Goal: Transaction & Acquisition: Book appointment/travel/reservation

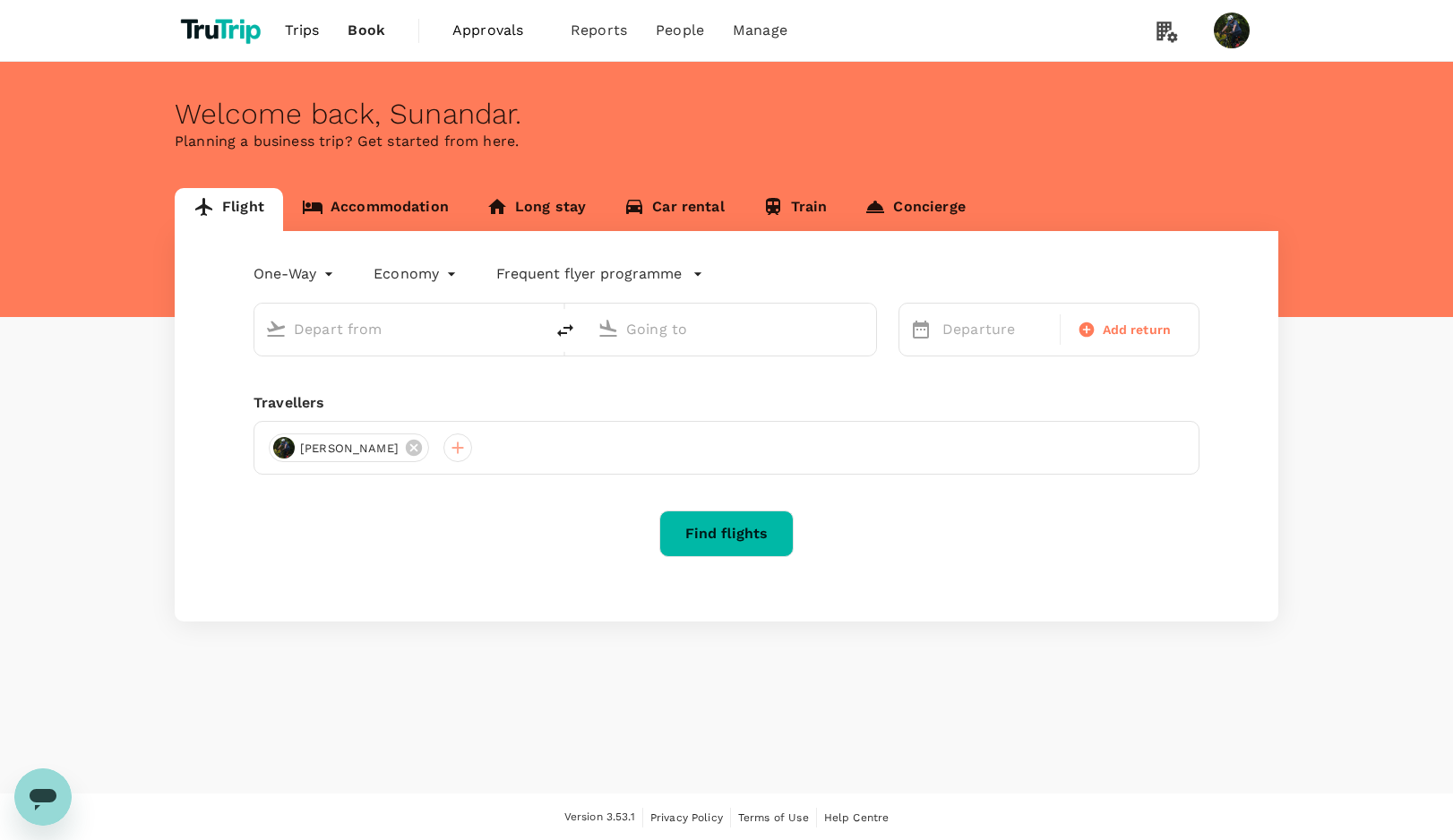
type input "Soekarno-Hatta Intl (CGK)"
type input "[GEOGRAPHIC_DATA] (LMN)"
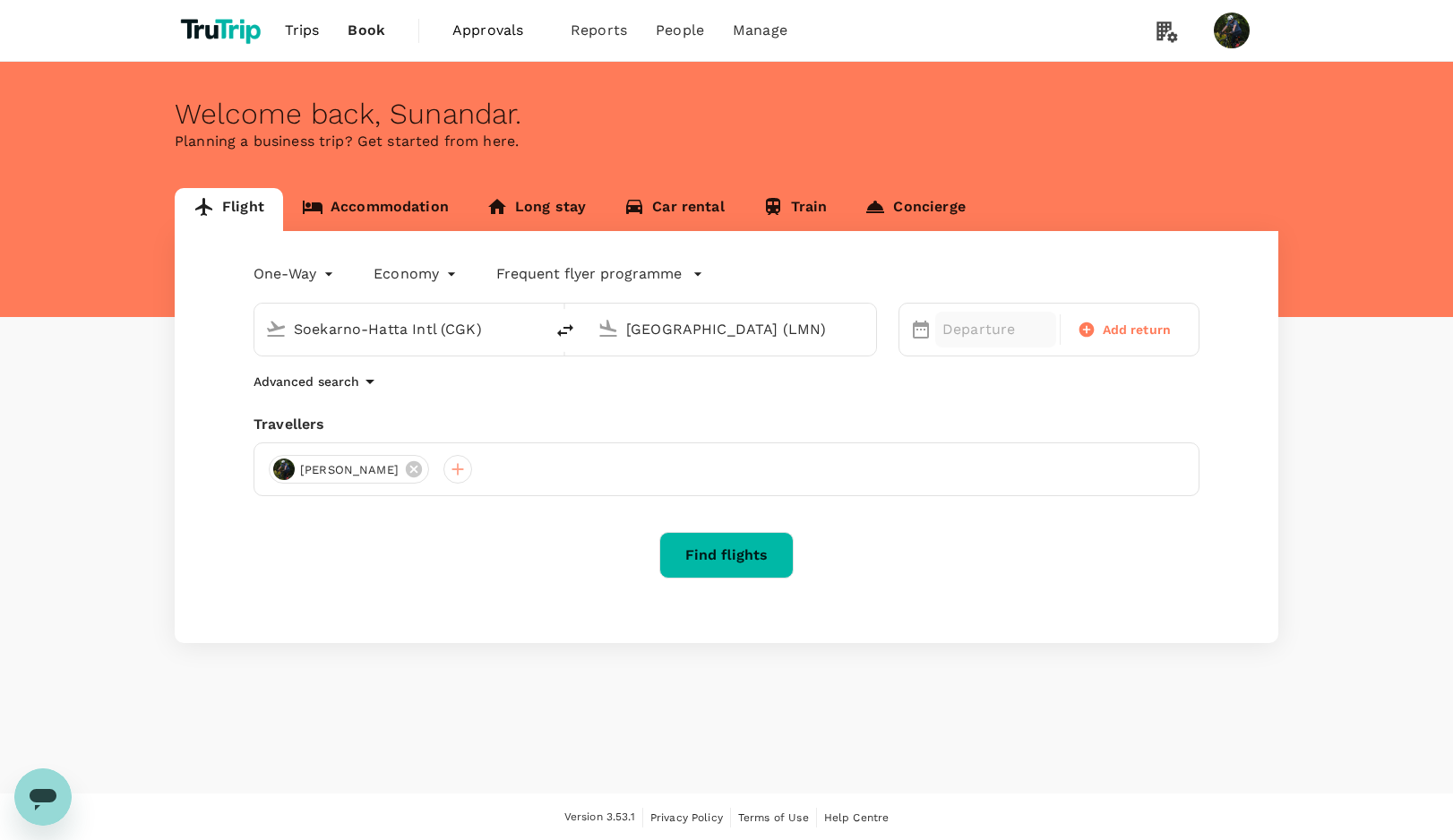
click at [980, 335] on p "Departure" at bounding box center [995, 330] width 107 height 22
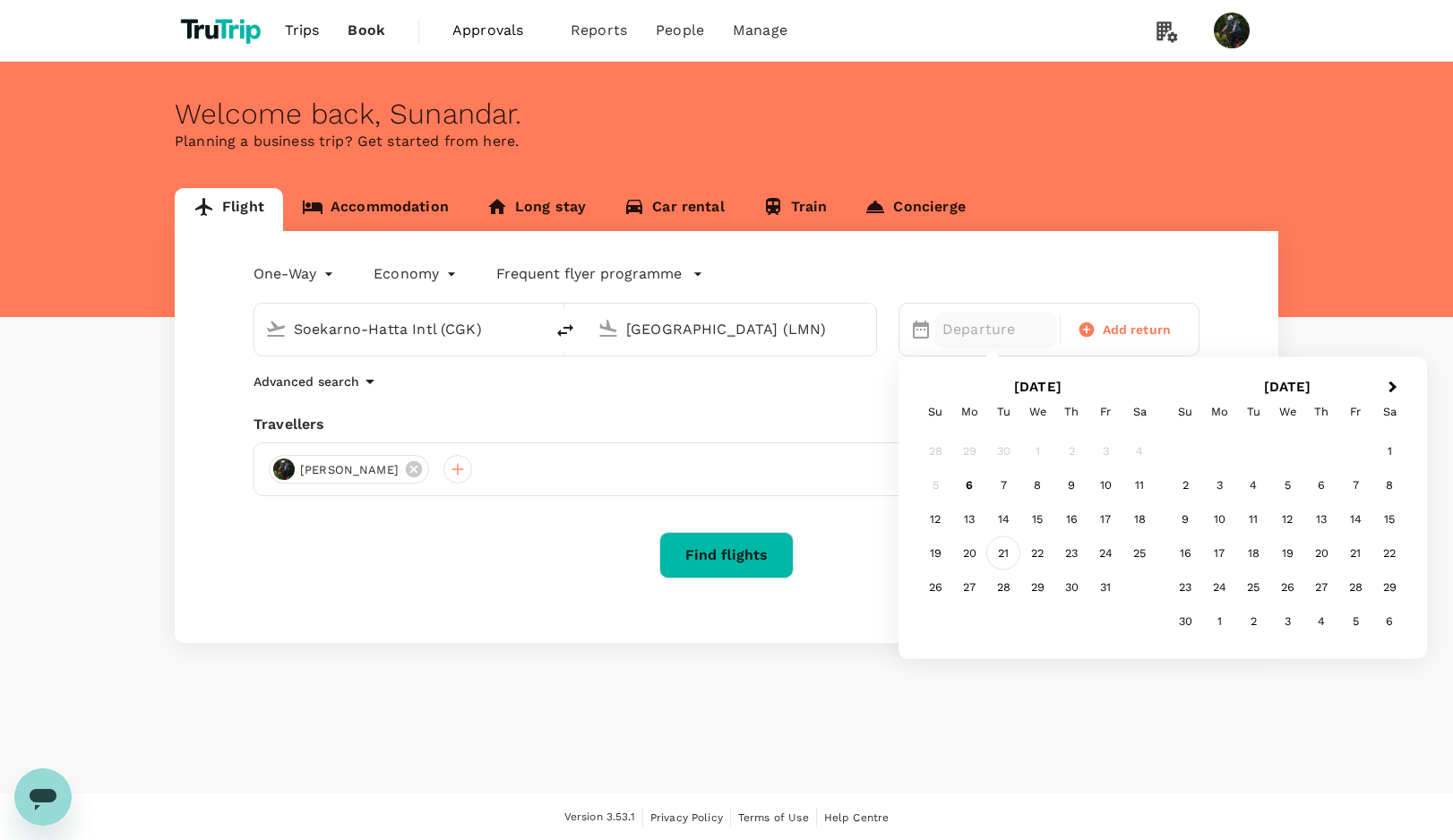
click at [1005, 555] on div "21" at bounding box center [1003, 554] width 34 height 34
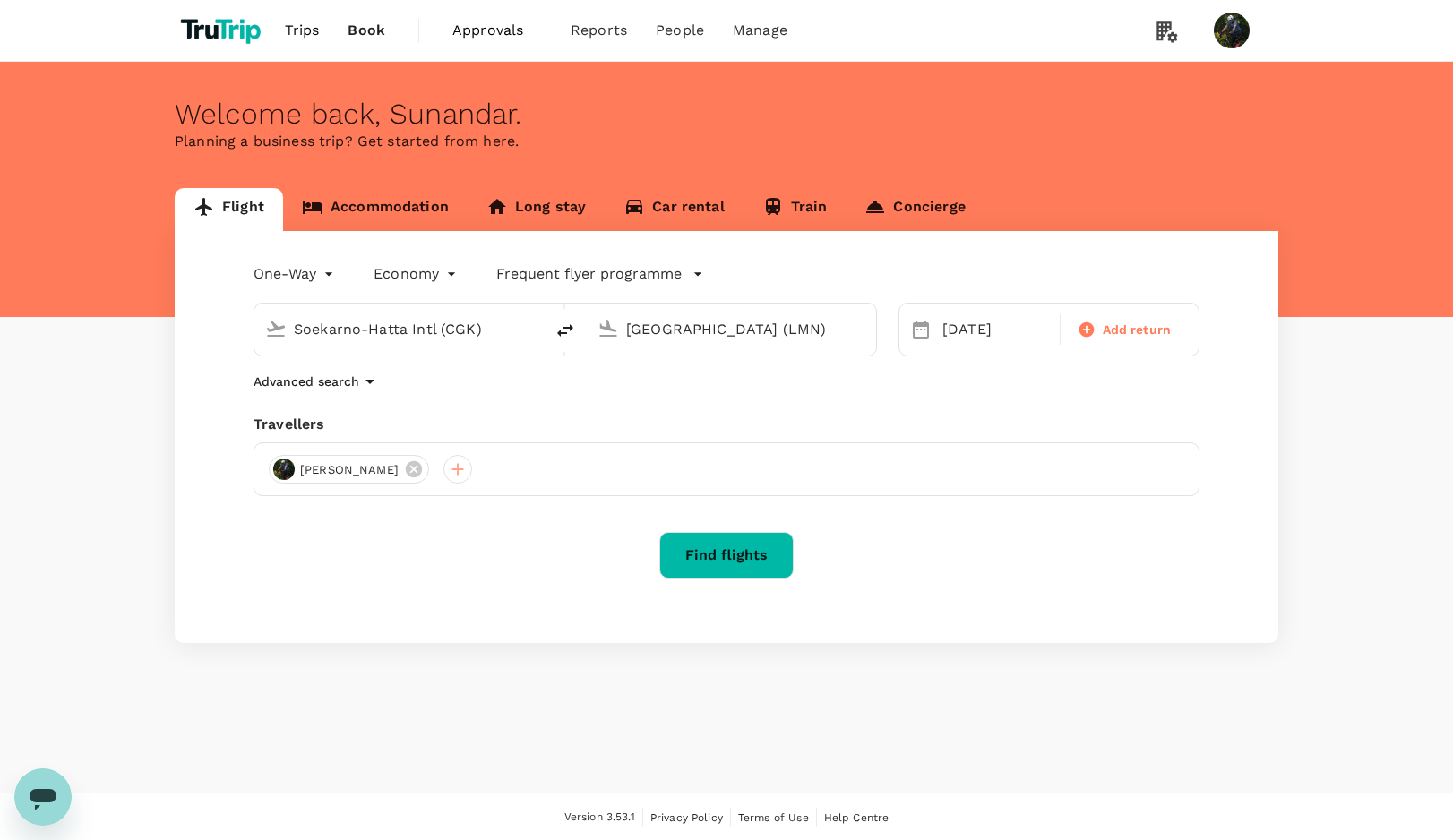
click at [691, 566] on button "Find flights" at bounding box center [726, 555] width 135 height 47
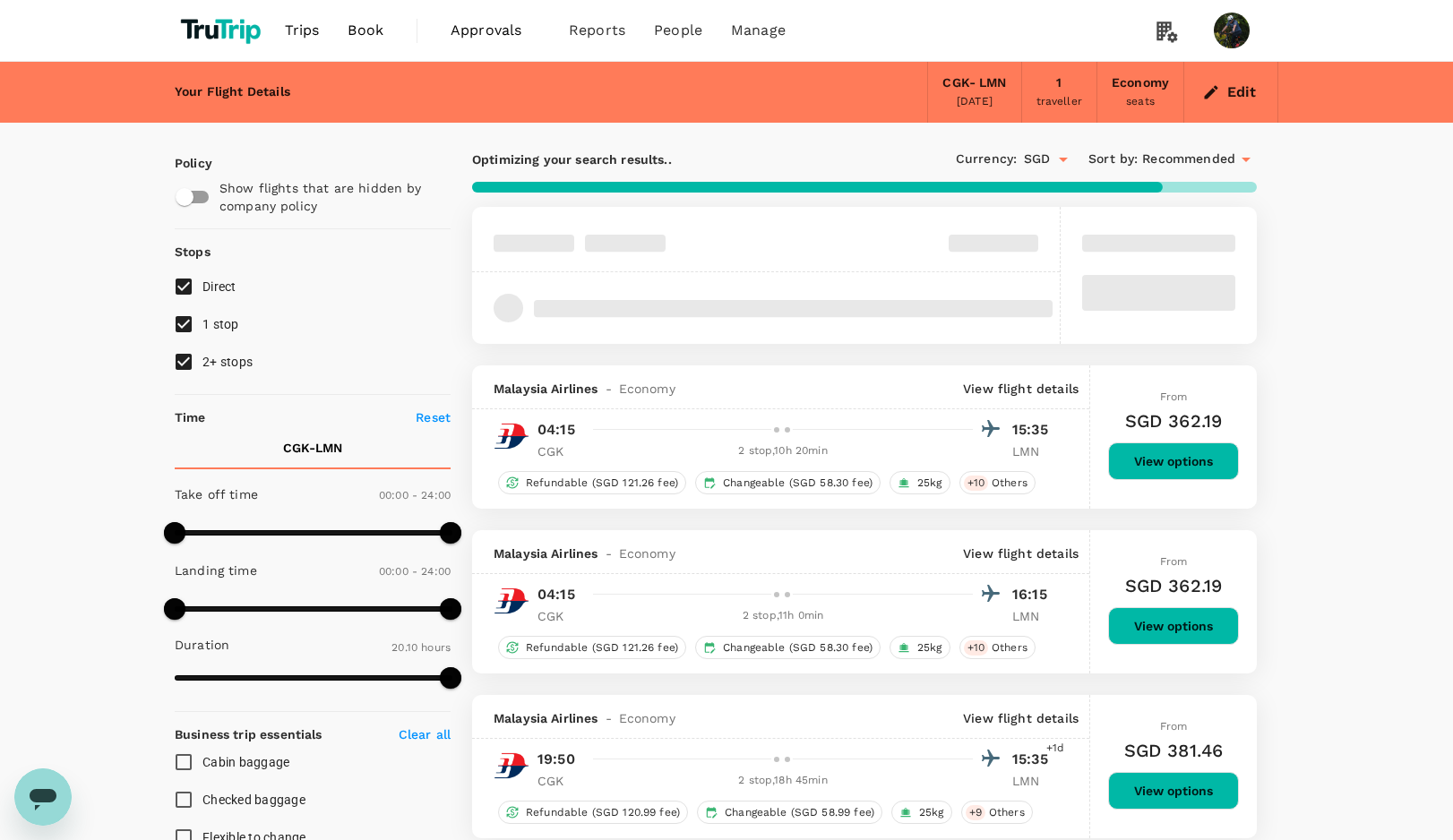
click at [1168, 458] on button "View options" at bounding box center [1173, 461] width 131 height 38
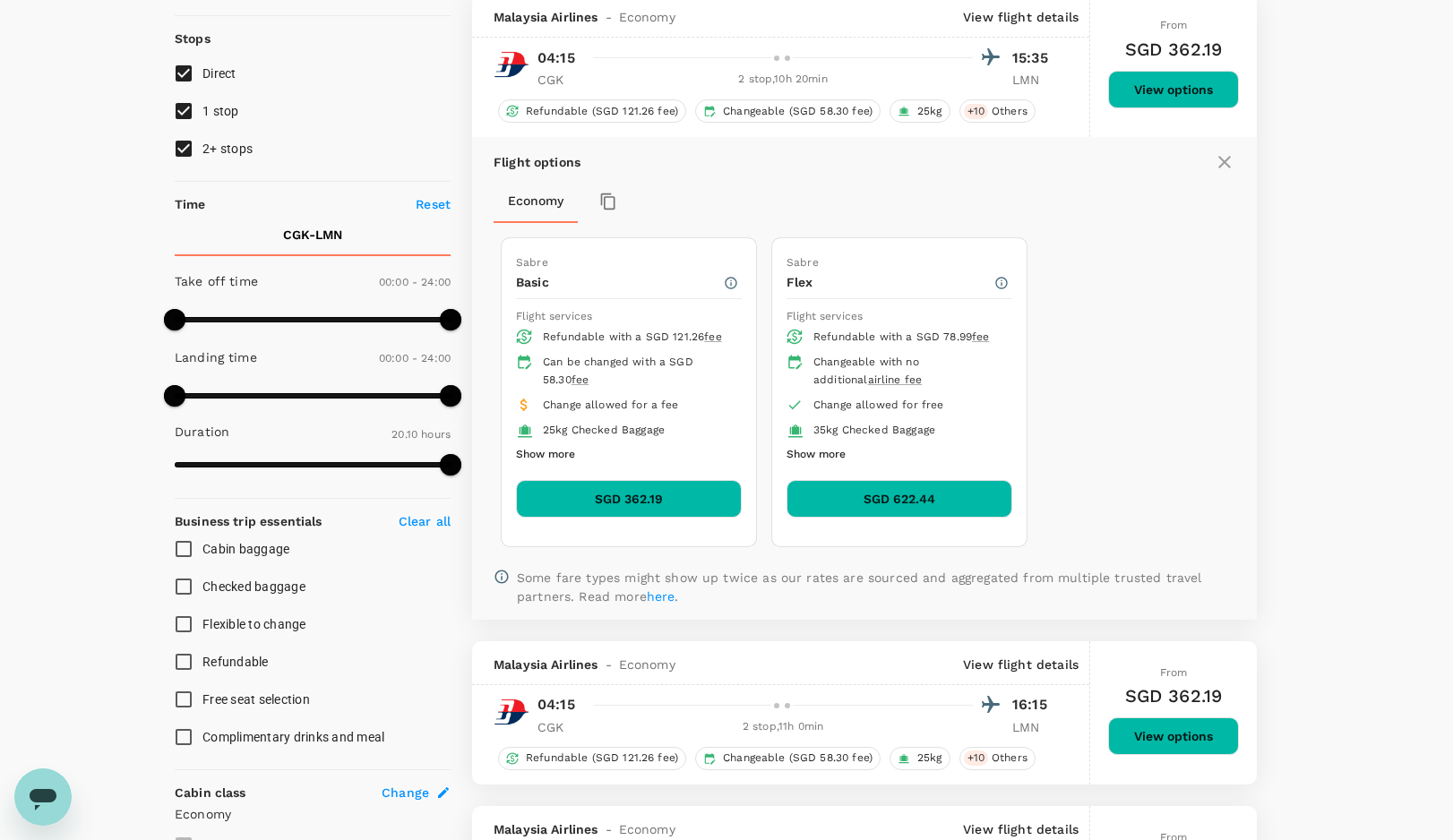
scroll to position [211, 0]
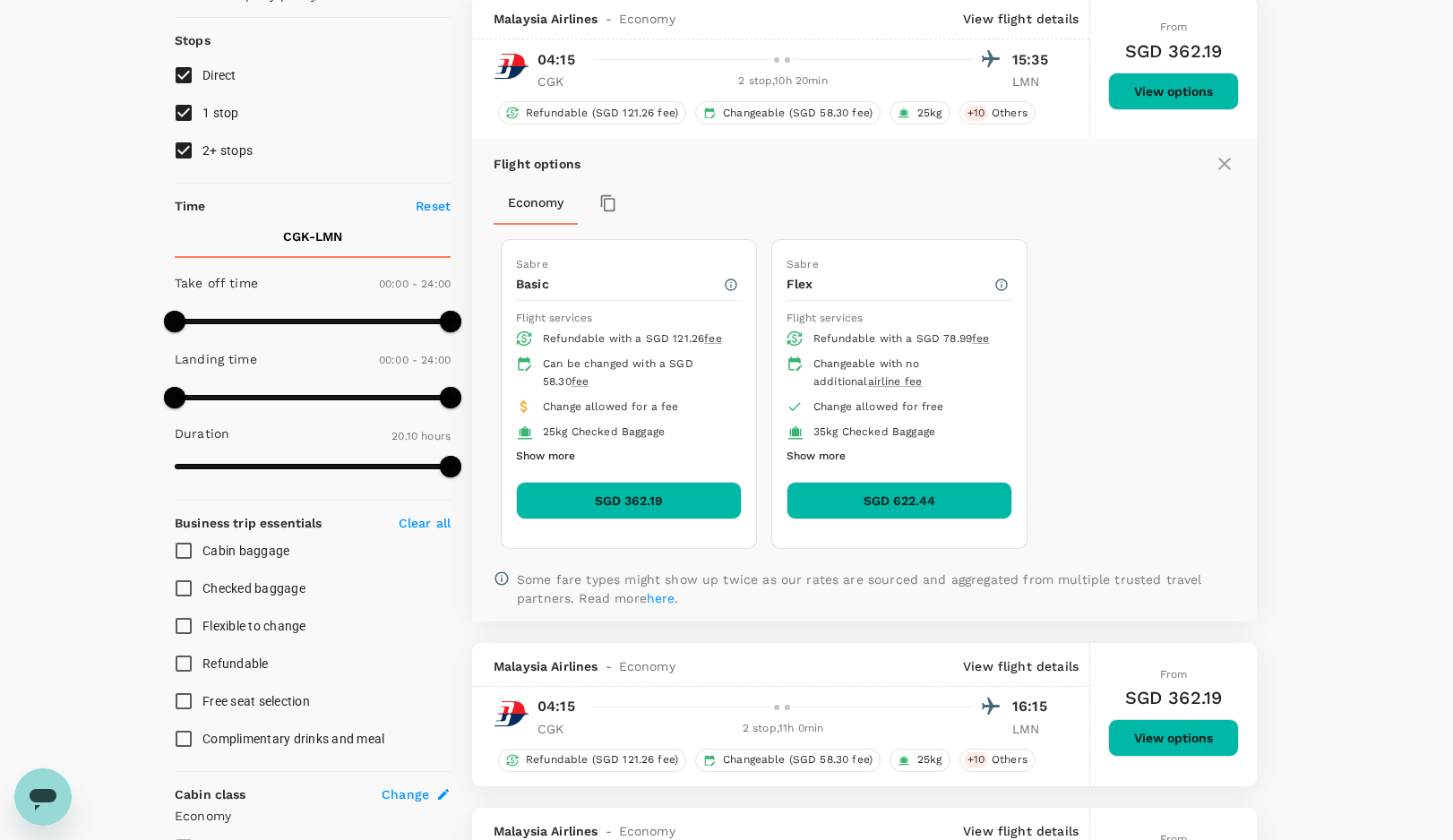
click at [668, 492] on button "SGD 362.19" at bounding box center [629, 501] width 226 height 38
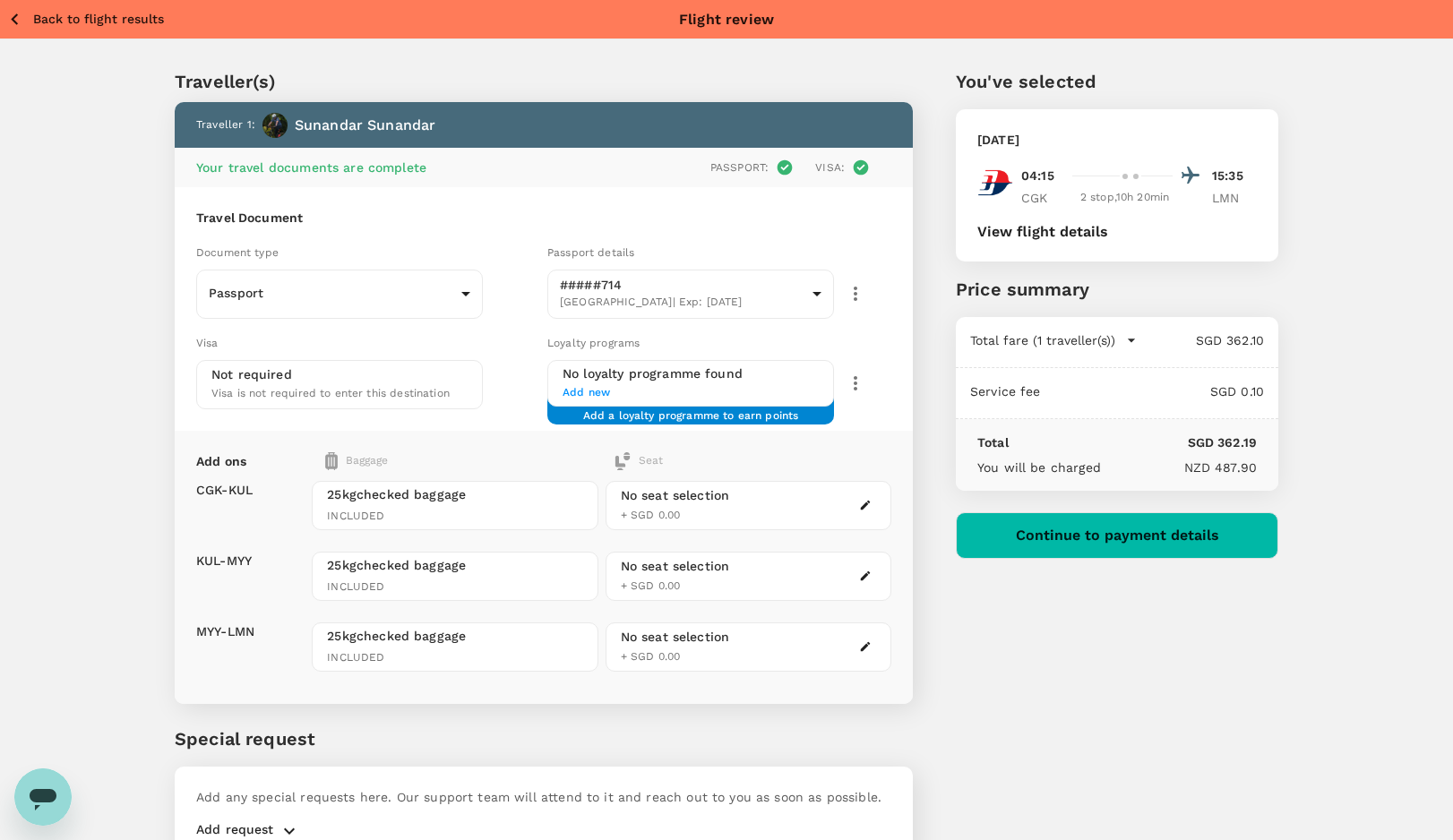
click at [1064, 705] on div "You've selected [DATE] 04:15 15:35 CGK 2 stop , 10h 20min LMN View flight detai…" at bounding box center [1096, 455] width 365 height 860
click at [25, 18] on icon "button" at bounding box center [15, 19] width 22 height 22
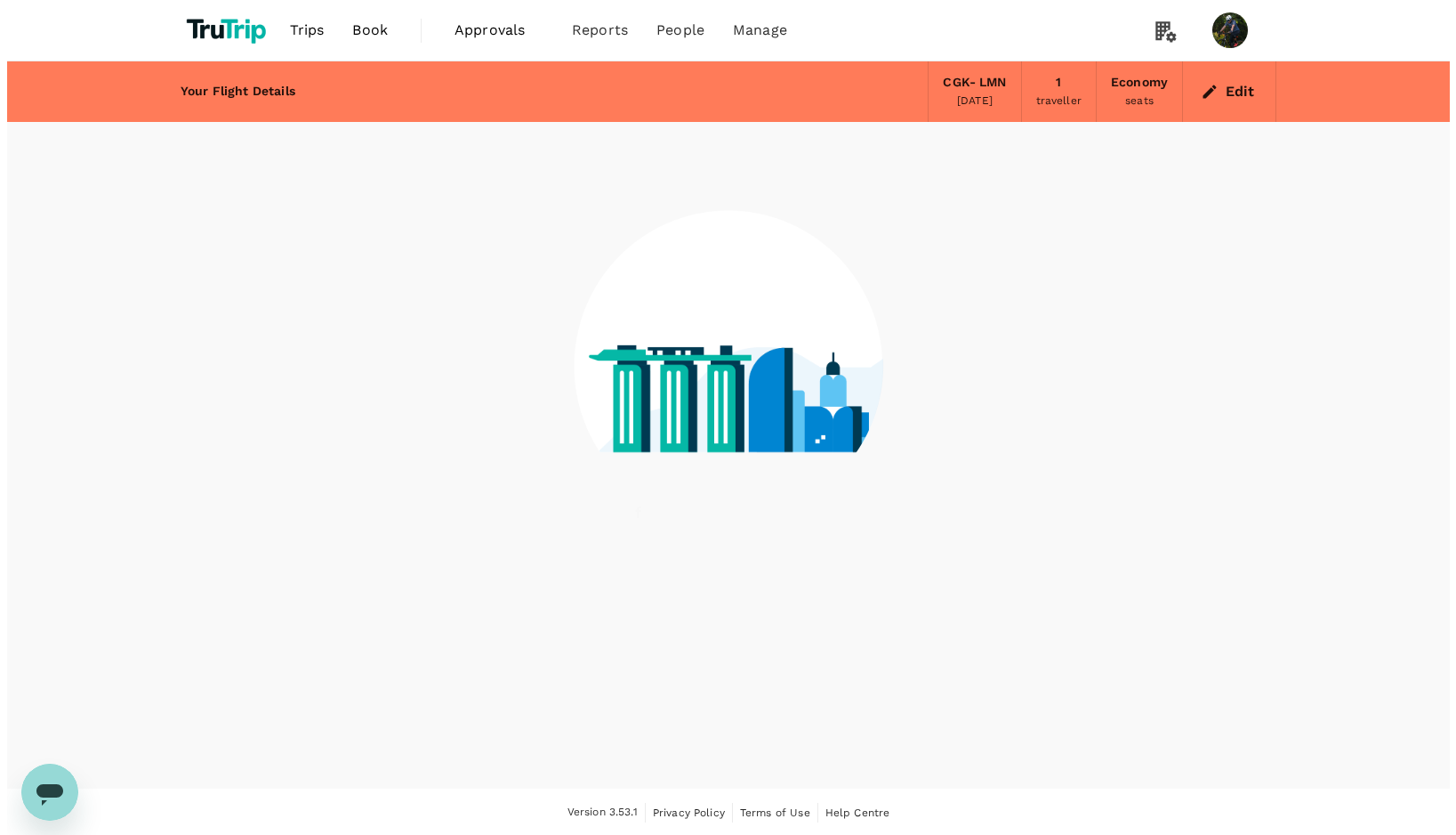
scroll to position [1, 0]
